Goal: Navigation & Orientation: Find specific page/section

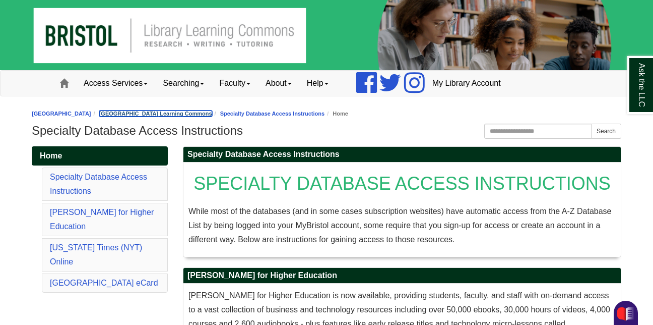
click at [163, 111] on link "[GEOGRAPHIC_DATA] Learning Commons" at bounding box center [155, 113] width 113 height 6
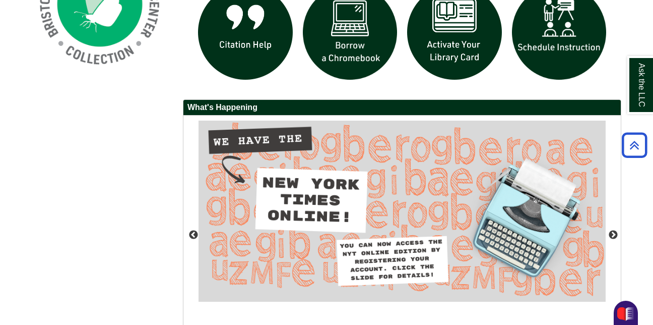
scroll to position [846, 0]
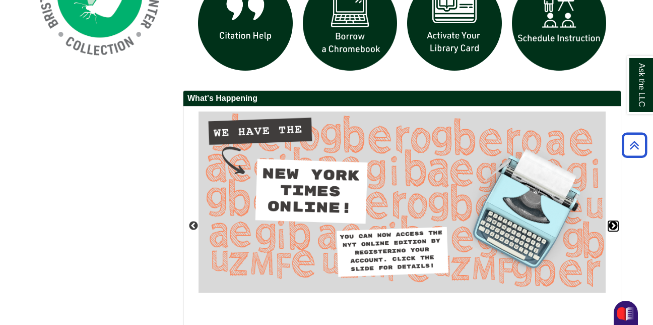
click at [617, 227] on button "Next" at bounding box center [613, 226] width 10 height 10
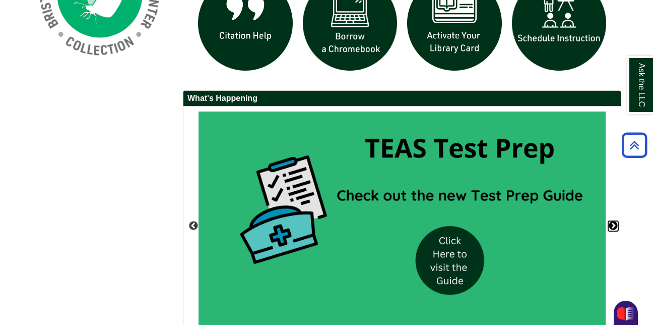
click at [617, 227] on button "Next" at bounding box center [613, 226] width 10 height 10
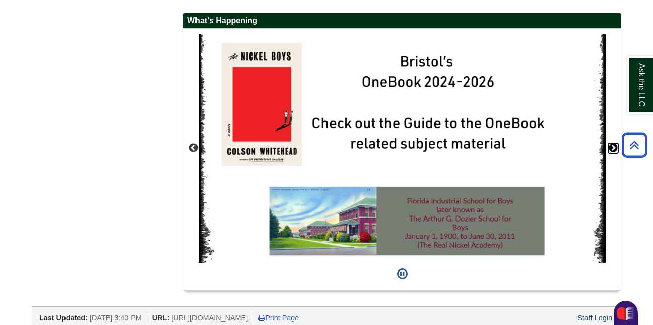
scroll to position [931, 0]
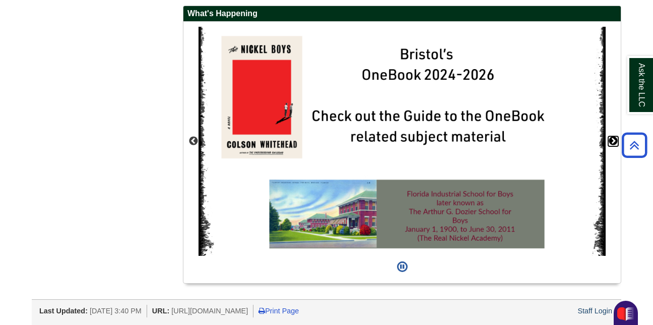
click at [612, 141] on button "Next" at bounding box center [613, 141] width 10 height 10
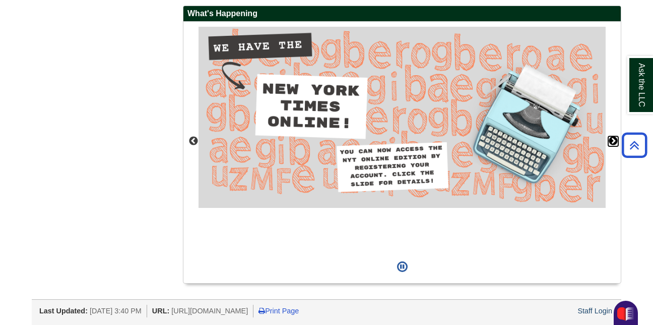
click at [612, 141] on button "Next" at bounding box center [613, 141] width 10 height 10
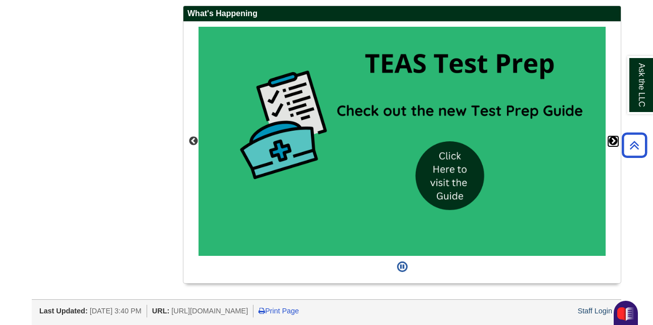
click at [612, 141] on button "Next" at bounding box center [613, 141] width 10 height 10
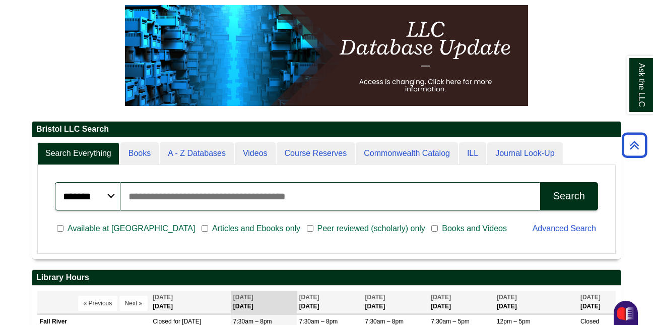
scroll to position [0, 0]
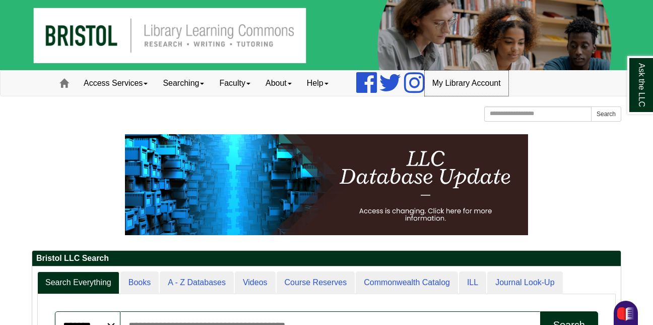
click at [485, 85] on link "My Library Account" at bounding box center [467, 83] width 84 height 25
click at [66, 81] on span at bounding box center [63, 83] width 9 height 9
click at [114, 77] on link "Access Services" at bounding box center [115, 83] width 79 height 25
